Goal: Task Accomplishment & Management: Complete application form

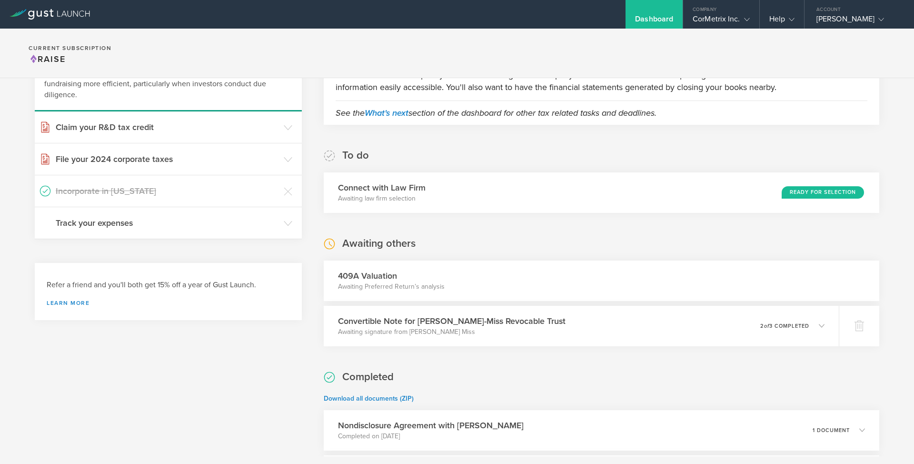
scroll to position [137, 0]
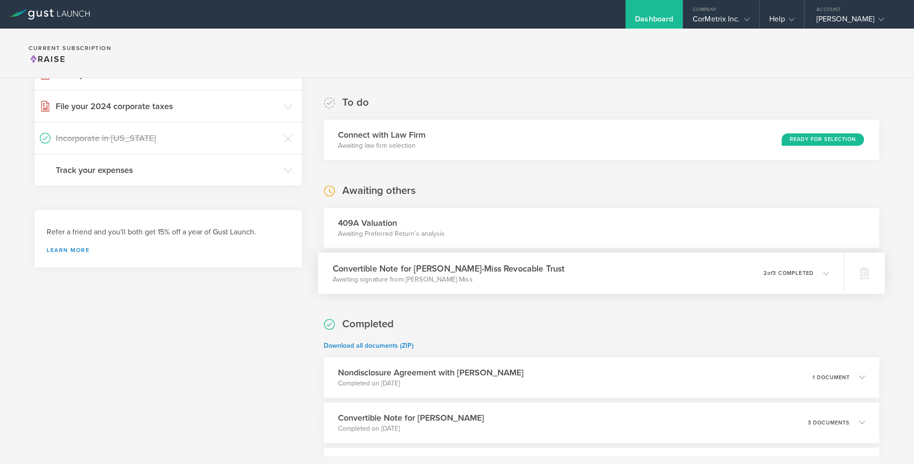
click at [821, 267] on div "0 undeliverable 2 of 3 completed" at bounding box center [797, 273] width 66 height 16
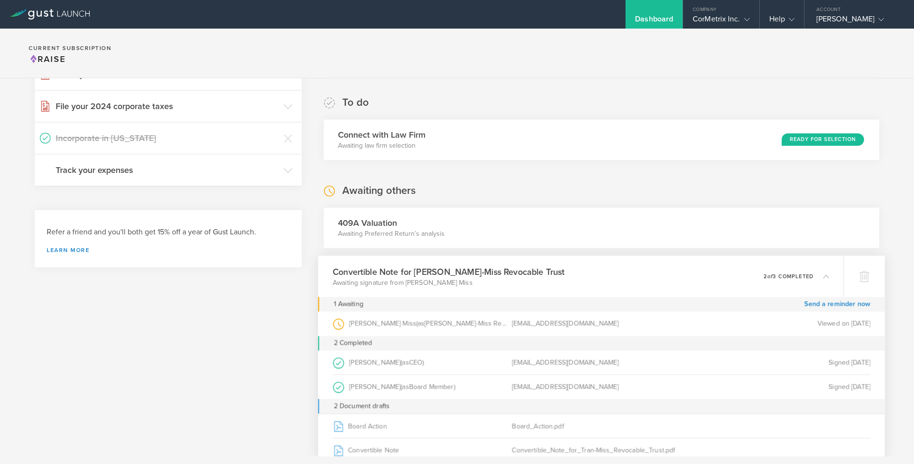
click at [821, 267] on div "Convertible Note for Tran-Miss Revocable Trust Awaiting signature from Jacob Ch…" at bounding box center [581, 275] width 526 height 41
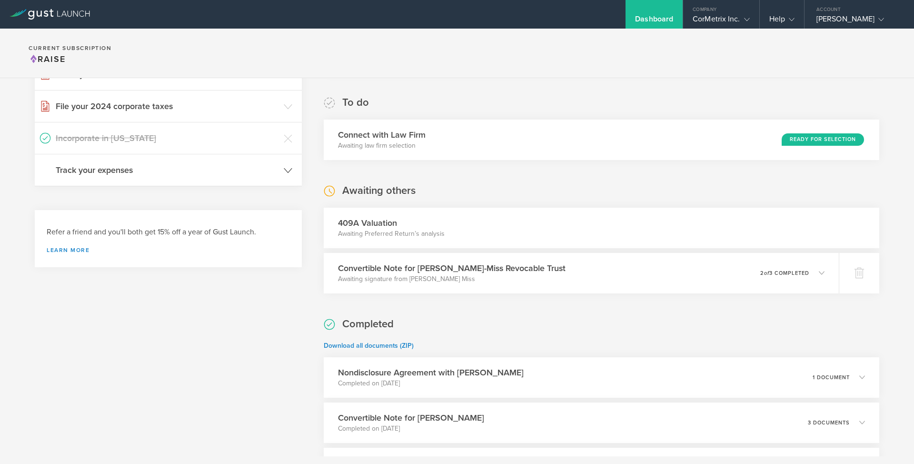
scroll to position [0, 0]
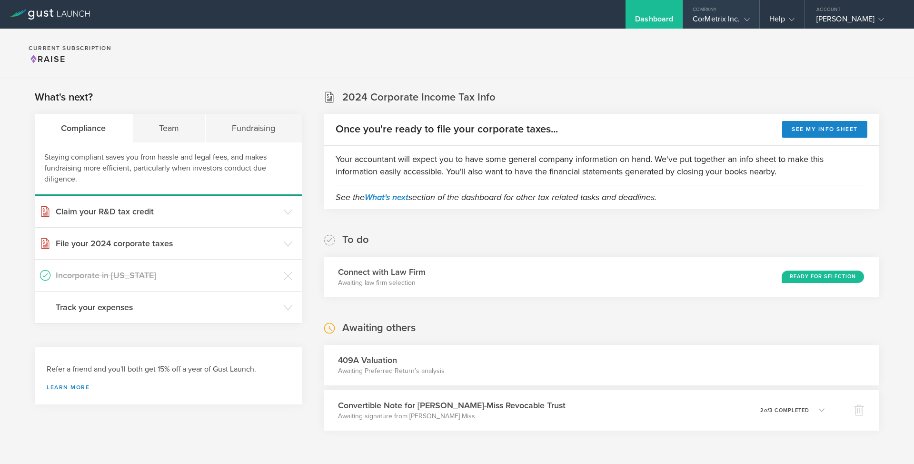
click at [717, 22] on div "CorMetrix Inc." at bounding box center [721, 21] width 57 height 14
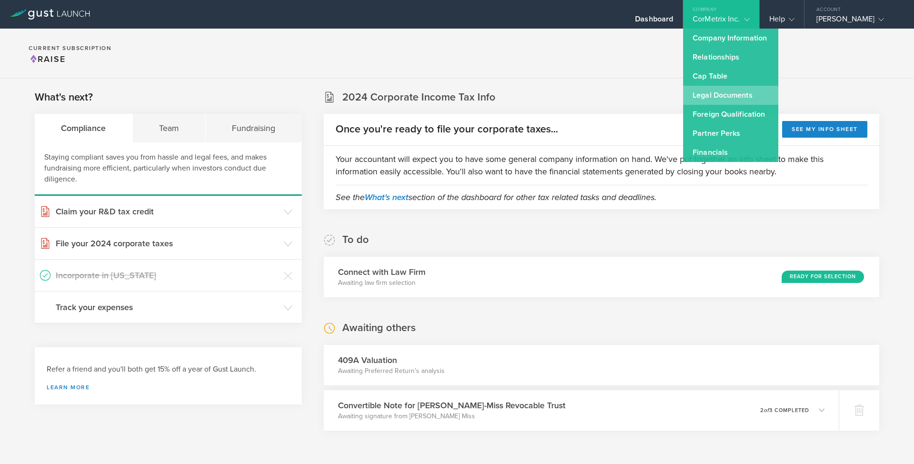
click at [719, 90] on link "Legal Documents" at bounding box center [730, 95] width 95 height 19
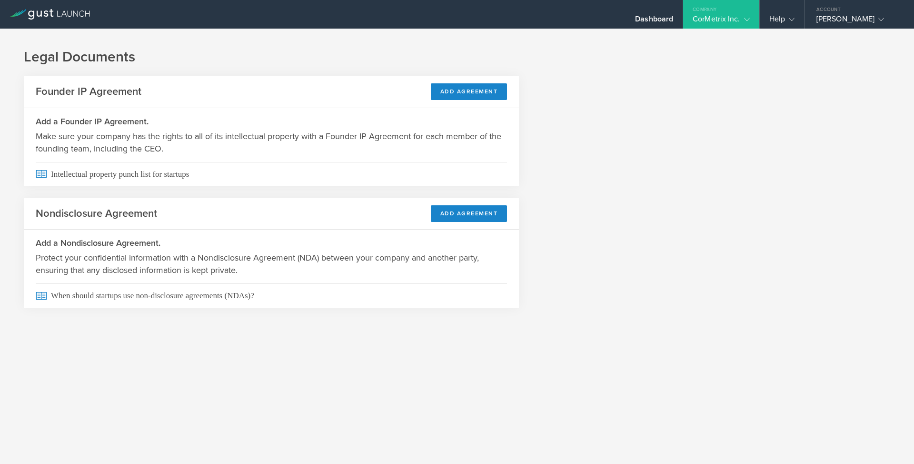
click at [747, 17] on icon at bounding box center [747, 20] width 6 height 6
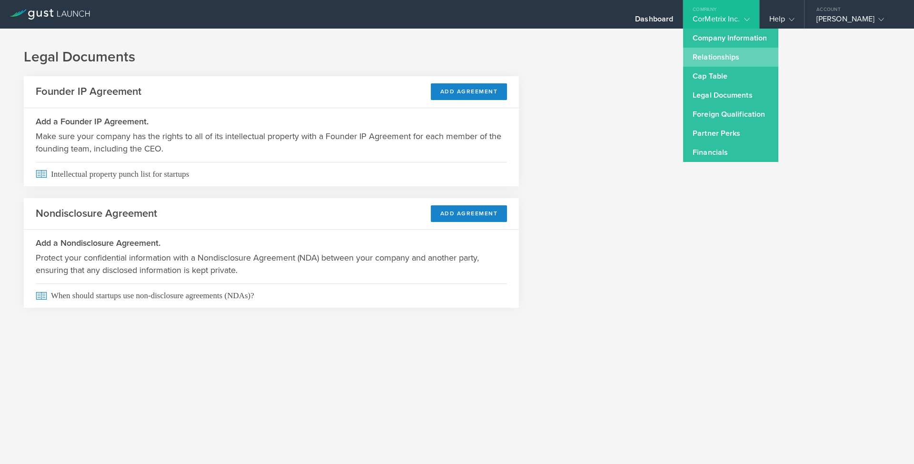
click at [710, 60] on link "Relationships" at bounding box center [730, 57] width 95 height 19
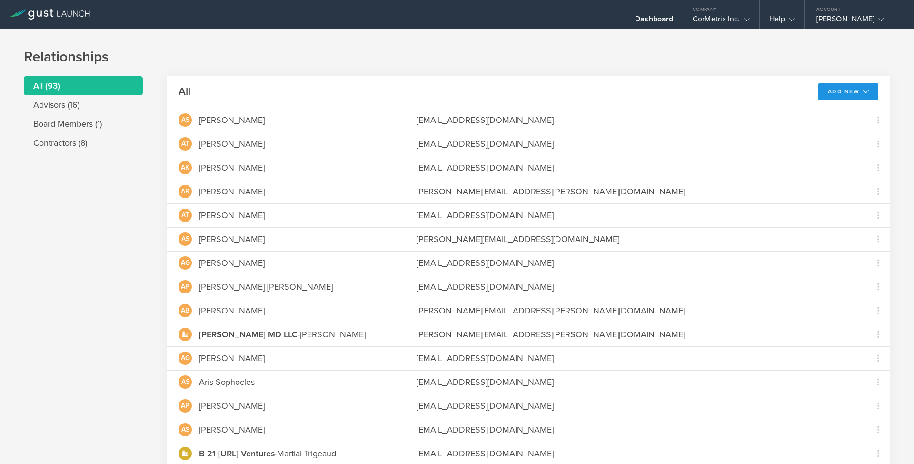
click at [863, 89] on icon at bounding box center [866, 92] width 6 height 6
click at [839, 107] on li "Add advisor" at bounding box center [844, 113] width 61 height 19
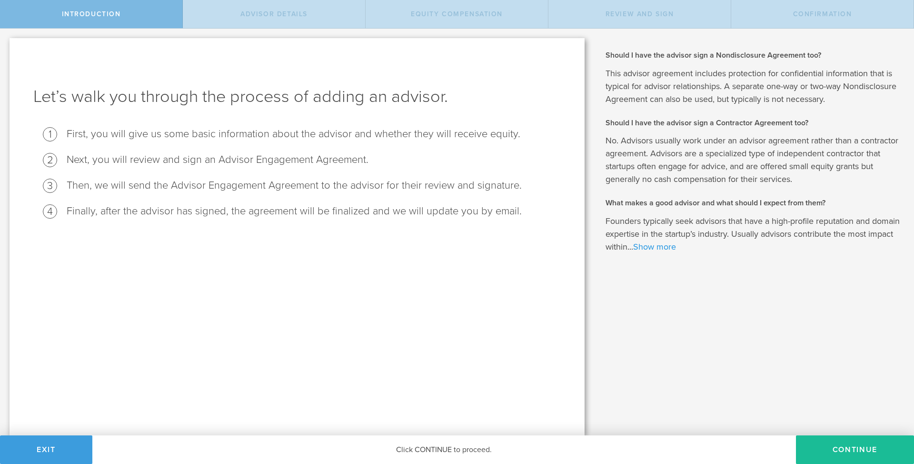
click at [676, 249] on link "Show more" at bounding box center [654, 246] width 43 height 10
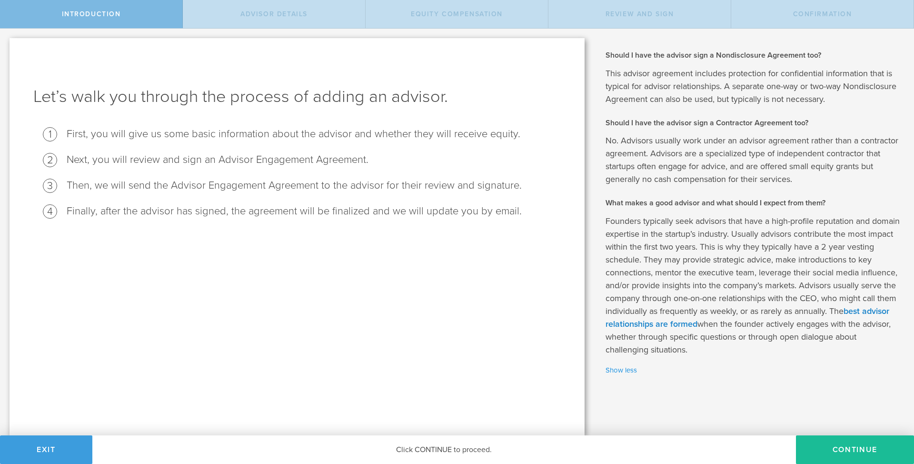
click at [622, 370] on link "Show less" at bounding box center [753, 370] width 294 height 11
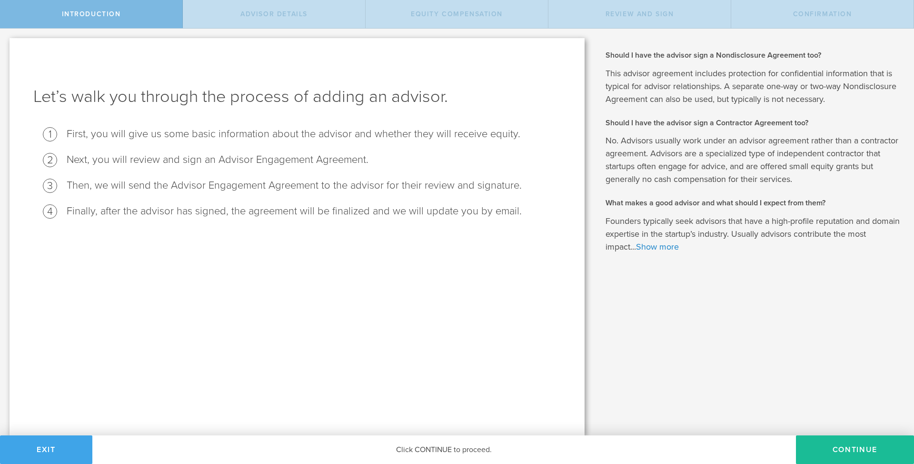
click at [59, 442] on button "Exit" at bounding box center [46, 449] width 92 height 29
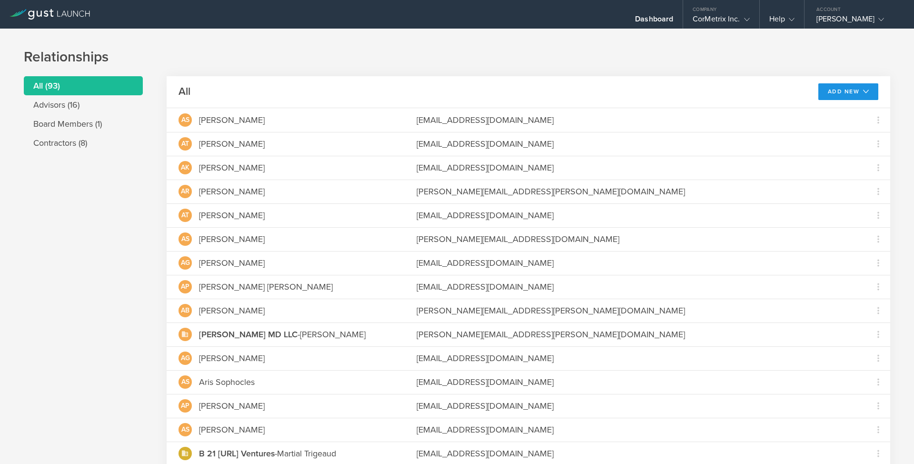
click at [849, 91] on button "Add New" at bounding box center [848, 91] width 60 height 17
click at [838, 135] on li "Add contractor" at bounding box center [844, 131] width 61 height 19
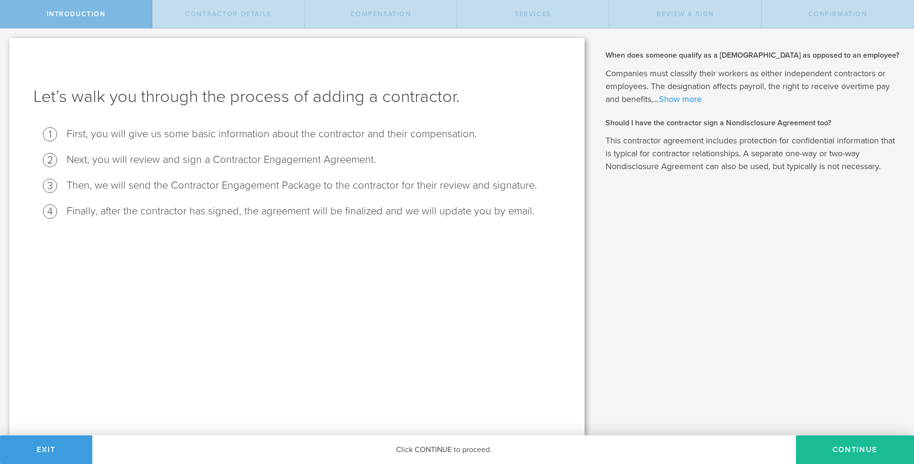
click at [684, 99] on link "Show more" at bounding box center [680, 99] width 43 height 10
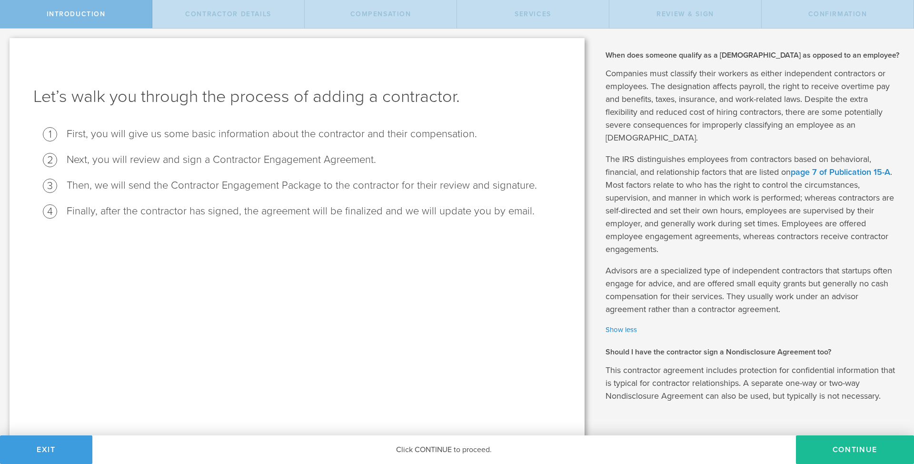
scroll to position [2, 0]
drag, startPoint x: 855, startPoint y: 449, endPoint x: 848, endPoint y: 443, distance: 9.8
click at [855, 449] on button "Continue" at bounding box center [855, 449] width 118 height 29
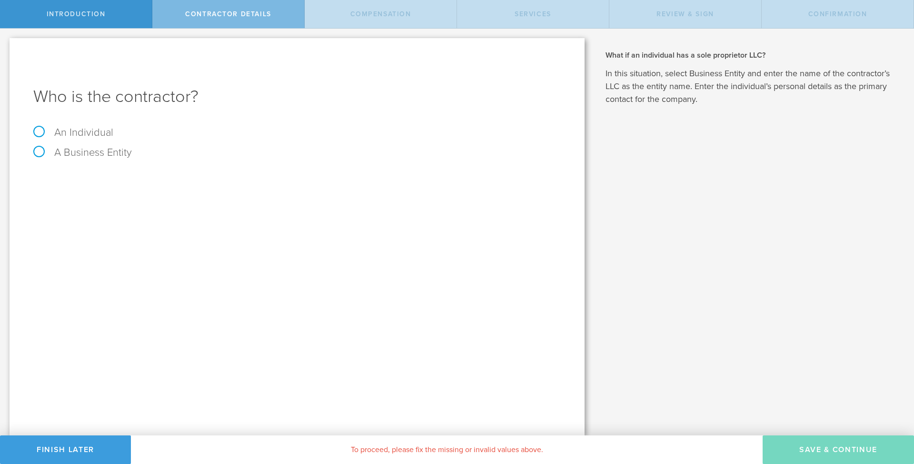
scroll to position [0, 0]
click at [89, 455] on button "Finish Later" at bounding box center [65, 449] width 131 height 29
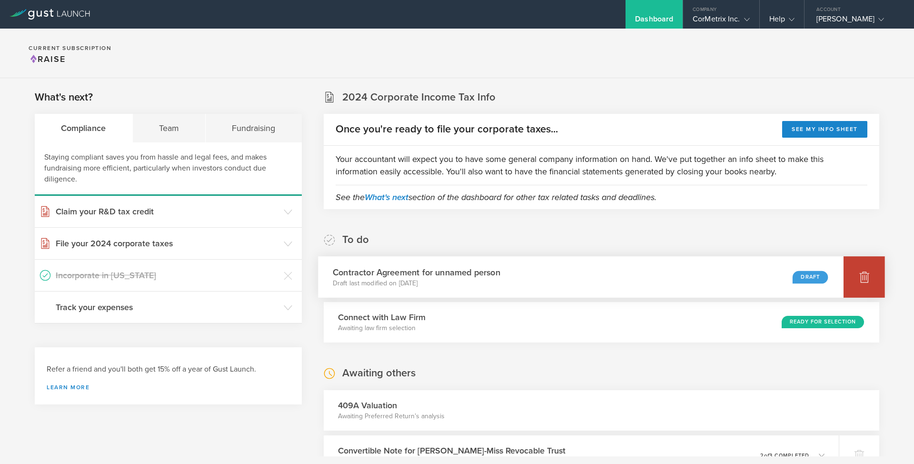
click at [858, 269] on div at bounding box center [864, 276] width 41 height 41
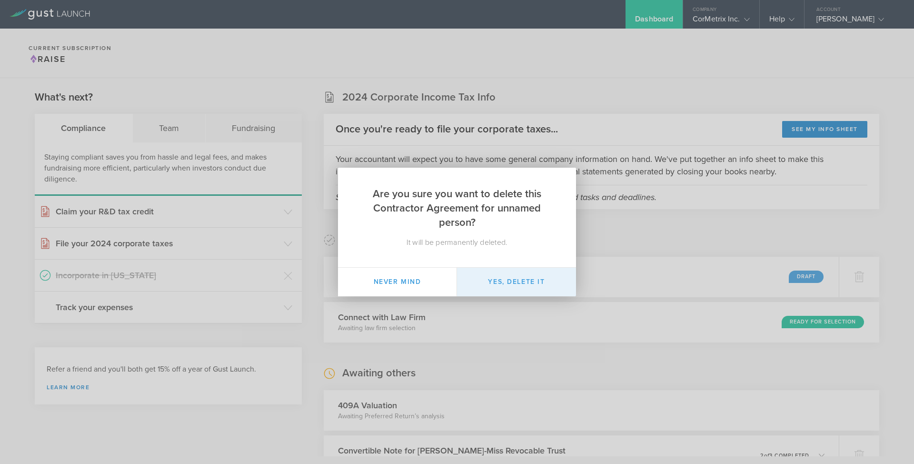
drag, startPoint x: 518, startPoint y: 282, endPoint x: 547, endPoint y: 281, distance: 29.1
click at [517, 282] on button "Yes, delete it" at bounding box center [516, 282] width 119 height 29
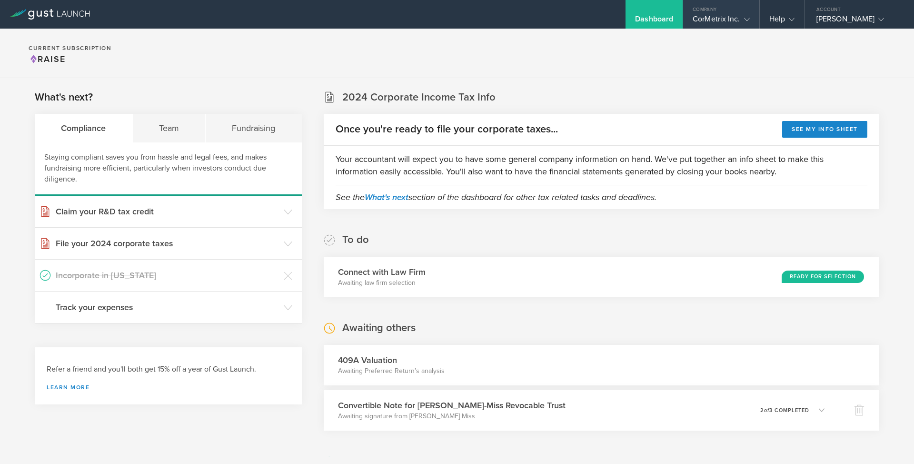
click at [739, 20] on div "CorMetrix Inc." at bounding box center [721, 21] width 57 height 14
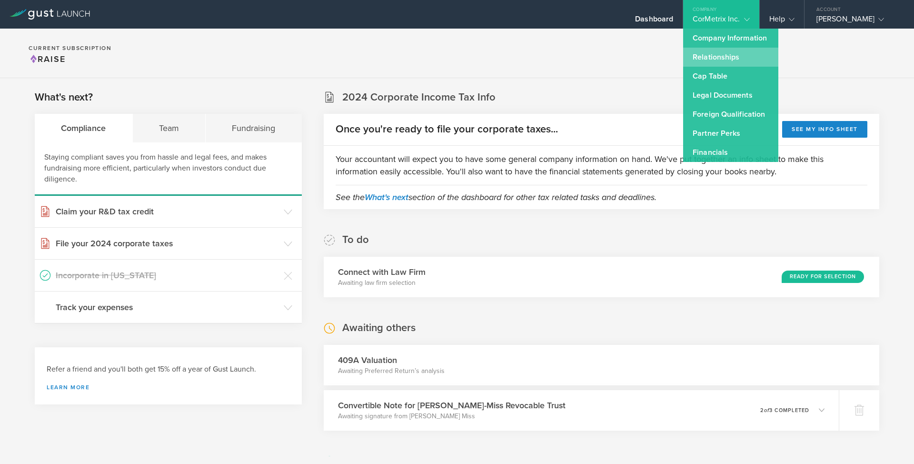
click at [724, 54] on link "Relationships" at bounding box center [730, 57] width 95 height 19
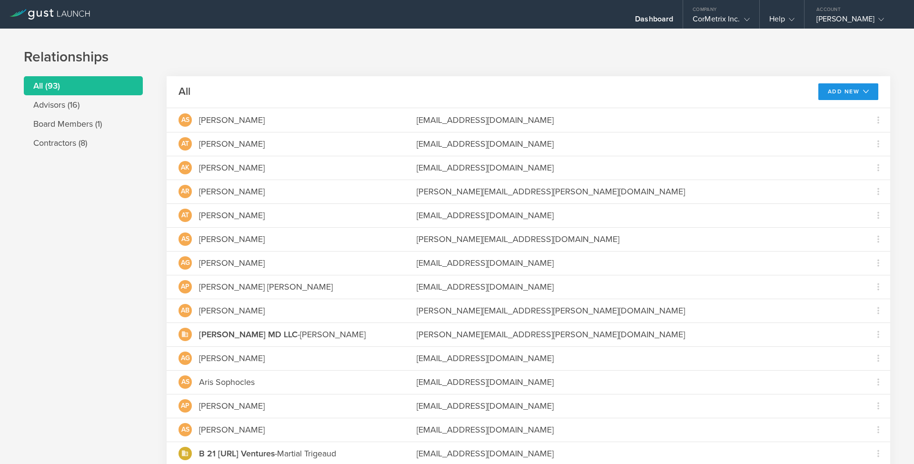
click at [863, 89] on icon at bounding box center [866, 92] width 6 height 6
click at [830, 114] on li "Add advisor" at bounding box center [844, 113] width 61 height 19
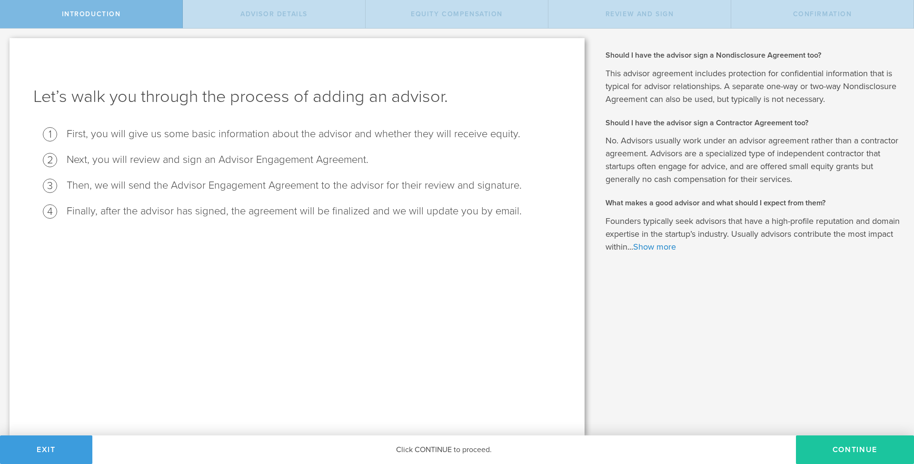
click at [845, 453] on button "Continue" at bounding box center [855, 449] width 118 height 29
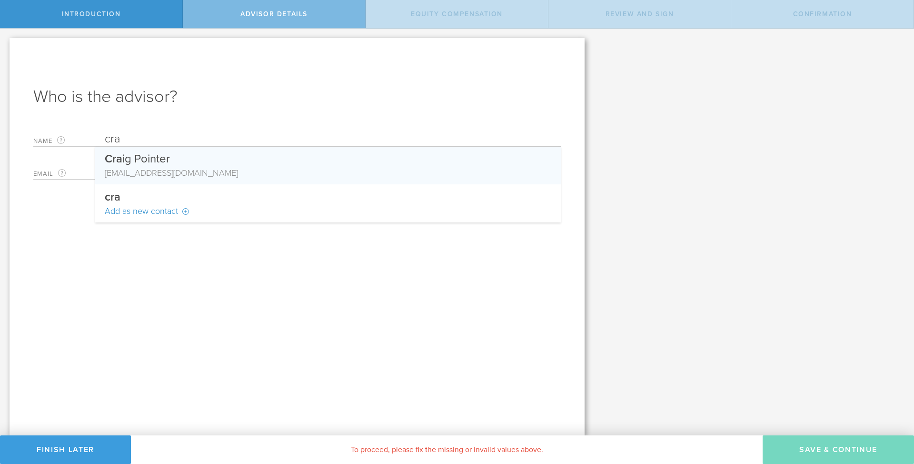
click at [165, 169] on div "[EMAIL_ADDRESS][DOMAIN_NAME]" at bounding box center [328, 173] width 447 height 12
type input "[PERSON_NAME]"
type input "[EMAIL_ADDRESS][DOMAIN_NAME]"
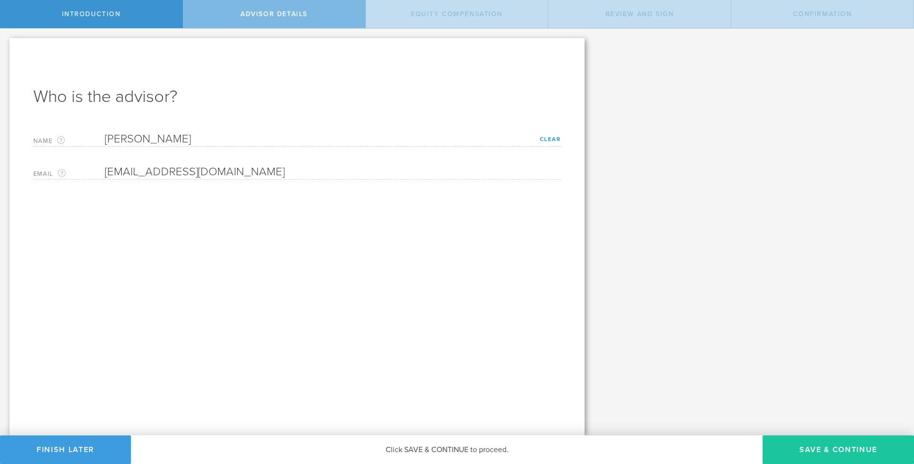
click at [822, 452] on button "Save & Continue" at bounding box center [838, 449] width 151 height 29
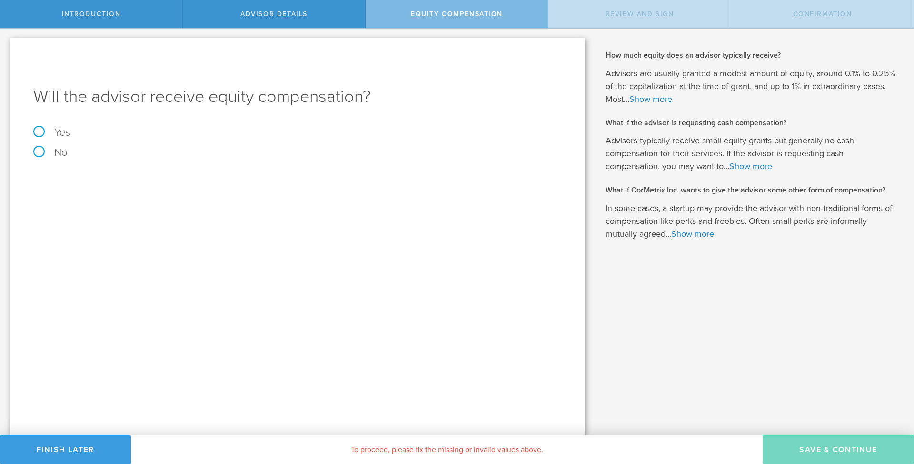
drag, startPoint x: 39, startPoint y: 154, endPoint x: 68, endPoint y: 151, distance: 28.7
click at [40, 154] on label "No" at bounding box center [296, 152] width 527 height 10
click at [6, 44] on input "No" at bounding box center [3, 36] width 6 height 15
radio input "true"
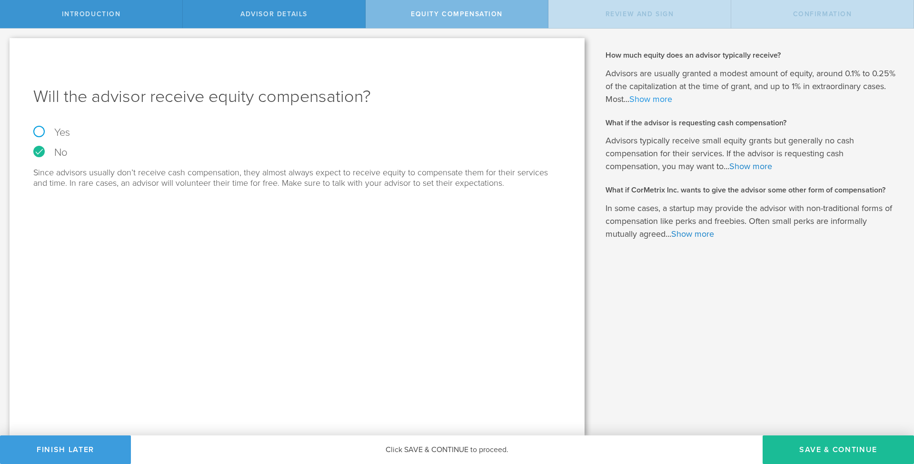
click at [648, 102] on link "Show more" at bounding box center [650, 99] width 43 height 10
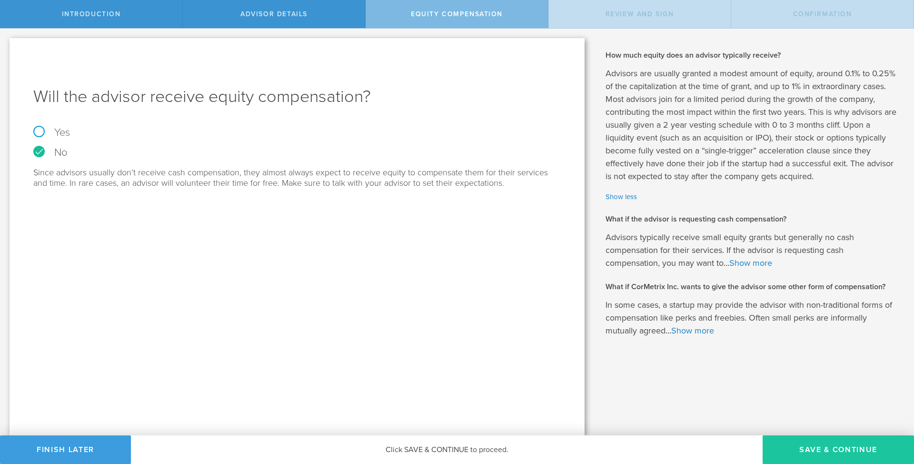
click at [848, 444] on button "Save & Continue" at bounding box center [838, 449] width 151 height 29
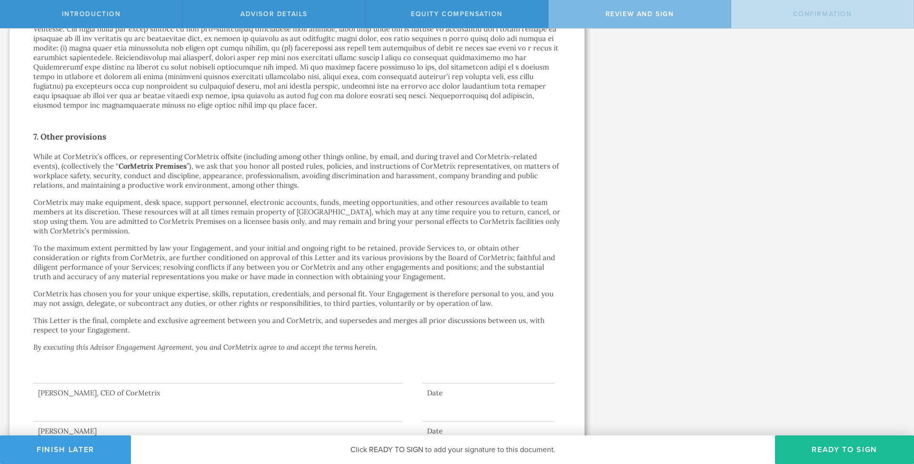
scroll to position [1162, 0]
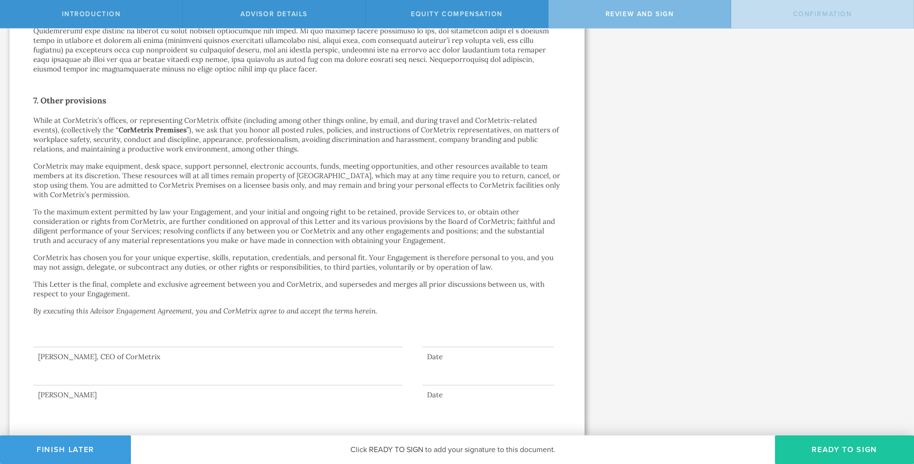
click at [843, 457] on button "Ready to Sign" at bounding box center [844, 449] width 139 height 29
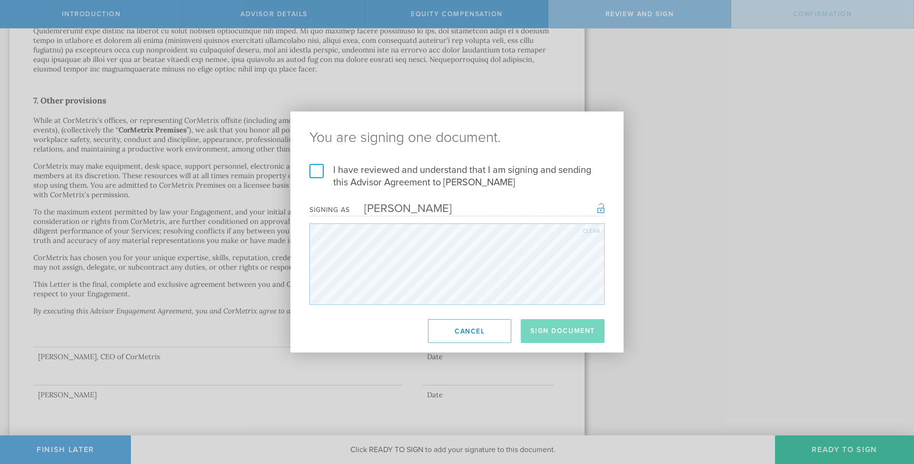
click at [318, 173] on label "I have reviewed and understand that I am signing and sending this Advisor Agree…" at bounding box center [456, 176] width 295 height 25
click at [0, 0] on input "I have reviewed and understand that I am signing and sending this Advisor Agree…" at bounding box center [0, 0] width 0 height 0
click at [565, 326] on button "Sign Document" at bounding box center [563, 331] width 84 height 24
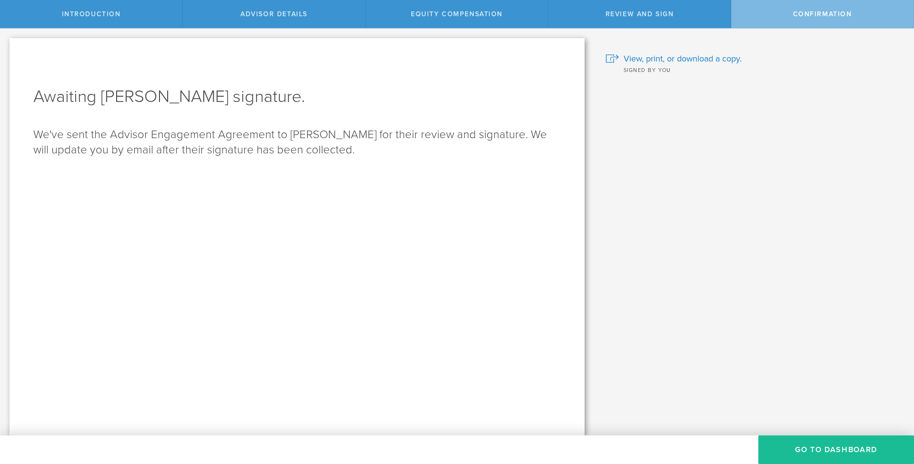
scroll to position [0, 0]
click at [829, 452] on button "Go To Dashboard" at bounding box center [836, 449] width 156 height 29
